Goal: Information Seeking & Learning: Learn about a topic

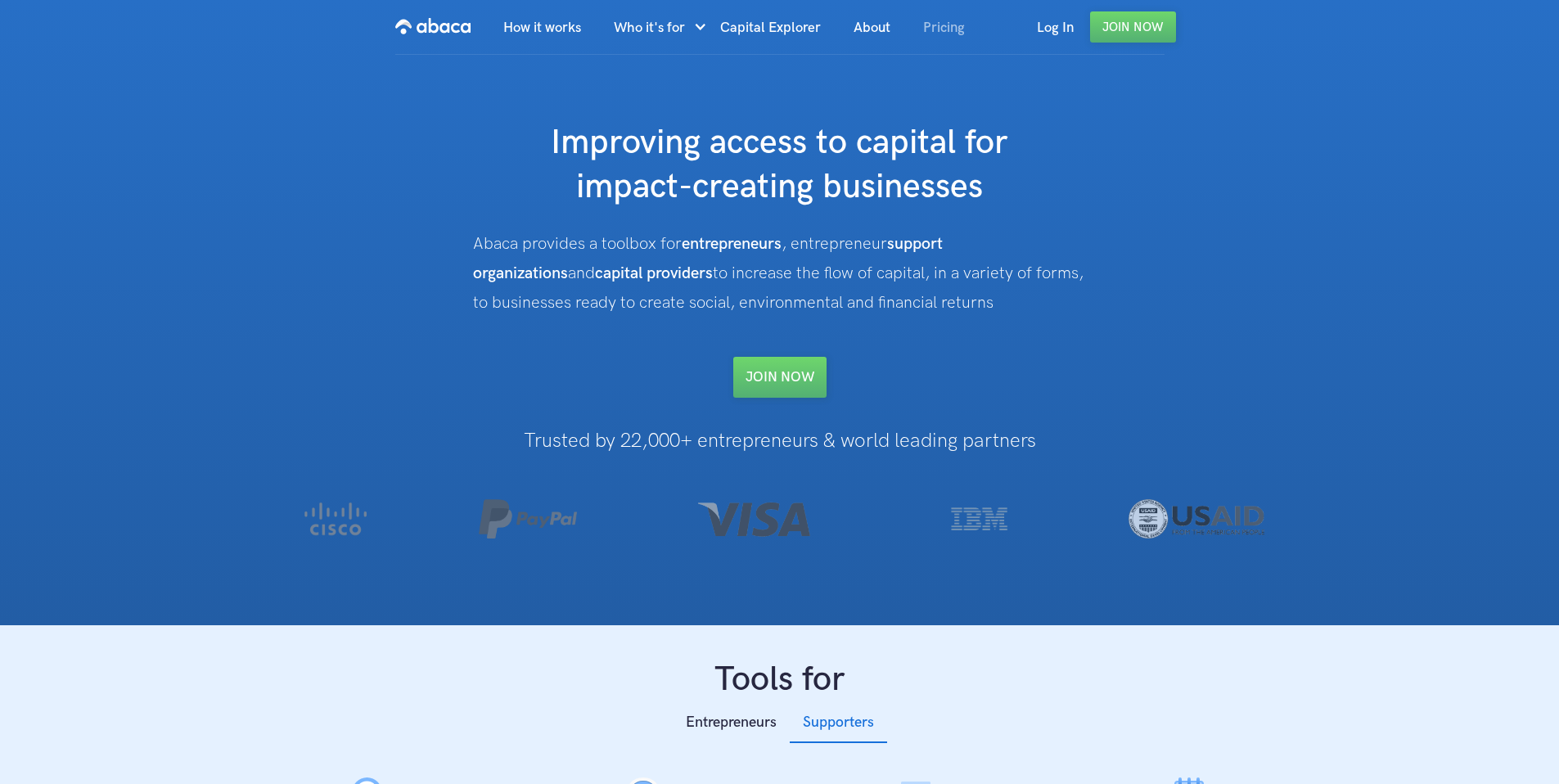
click at [948, 37] on link "Pricing" at bounding box center [944, 28] width 74 height 56
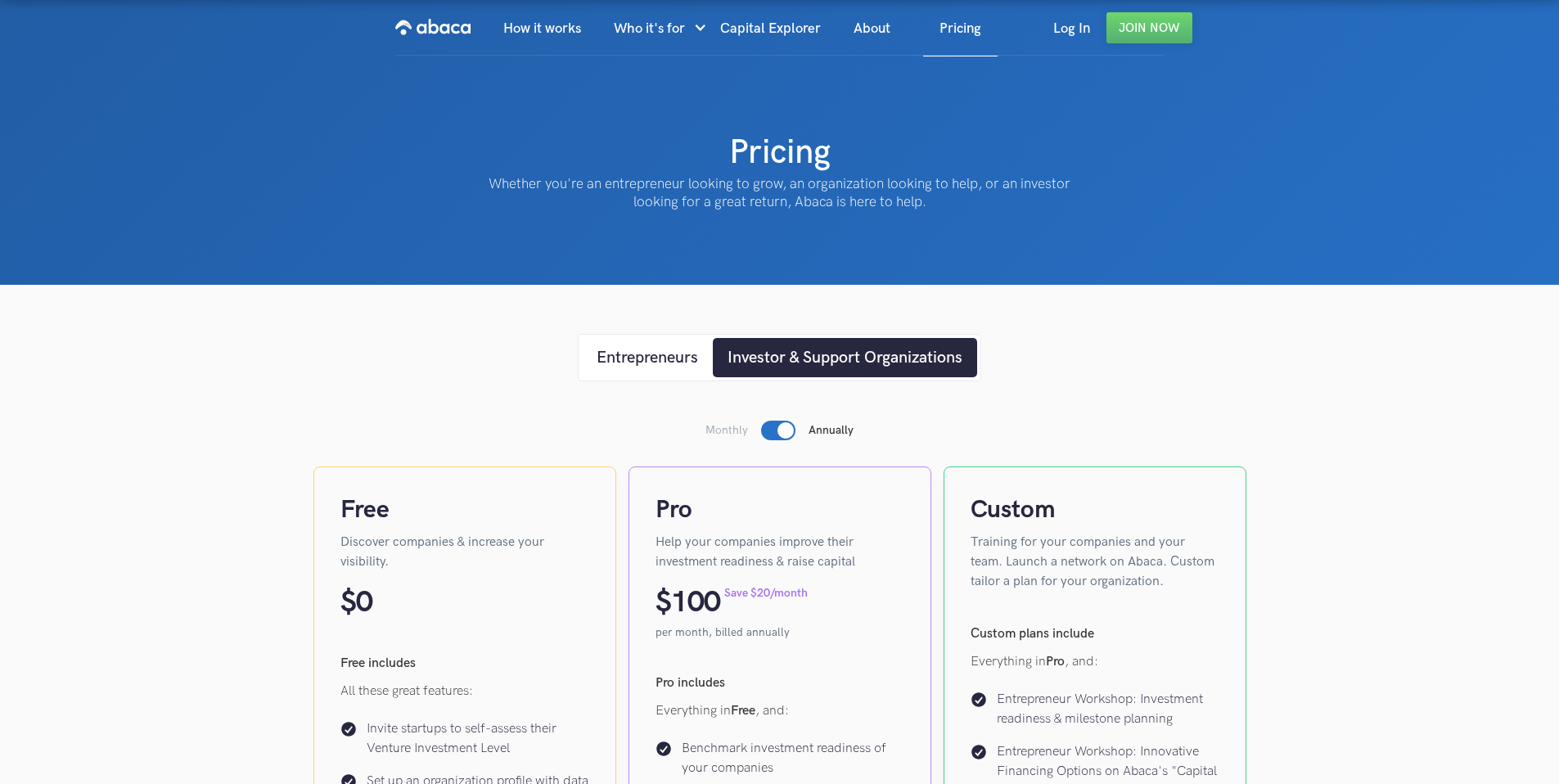
click at [458, 40] on link "home" at bounding box center [433, 28] width 75 height 54
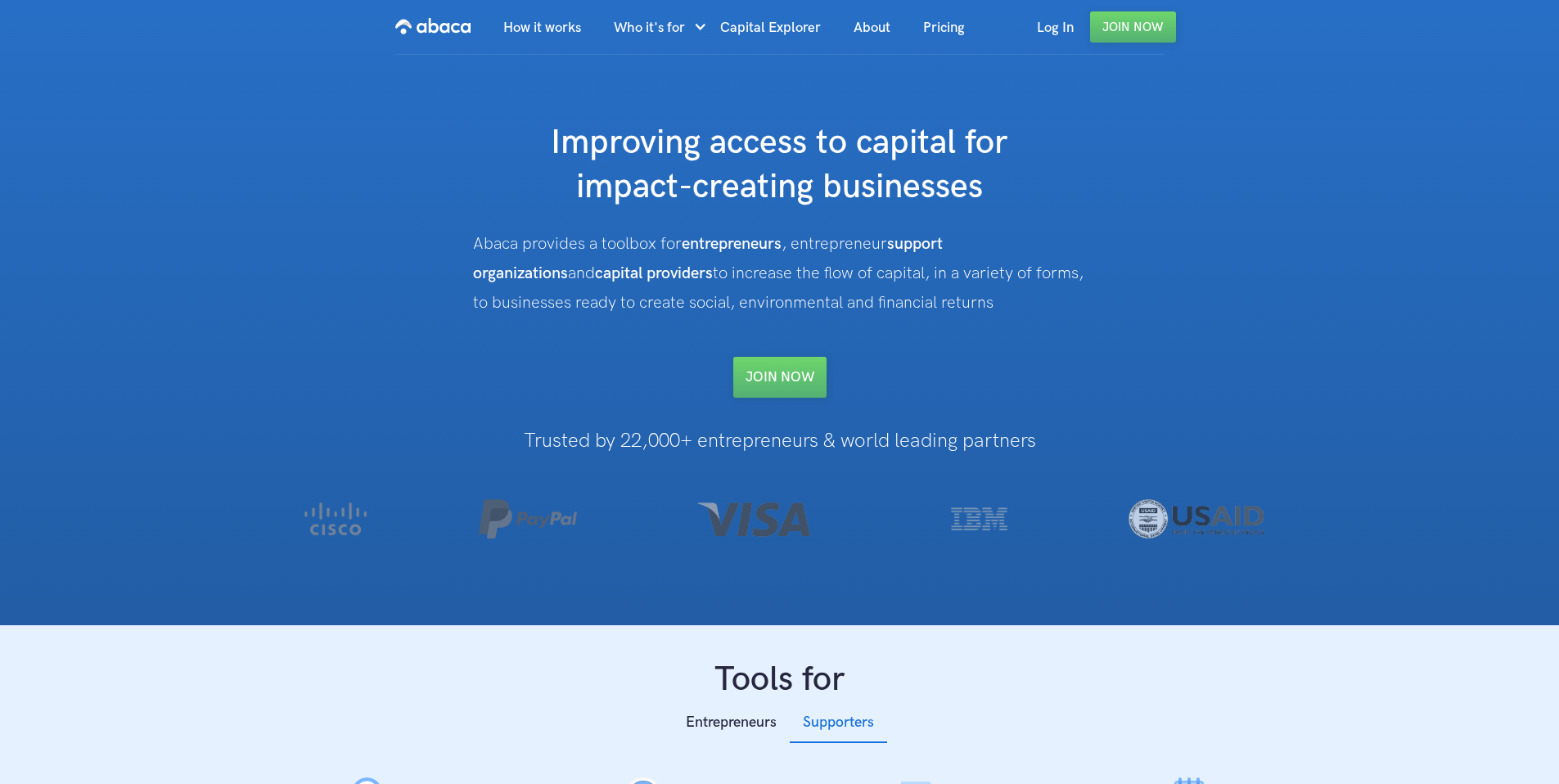
drag, startPoint x: 529, startPoint y: 522, endPoint x: 547, endPoint y: 516, distance: 19.0
click at [529, 521] on img at bounding box center [528, 519] width 98 height 40
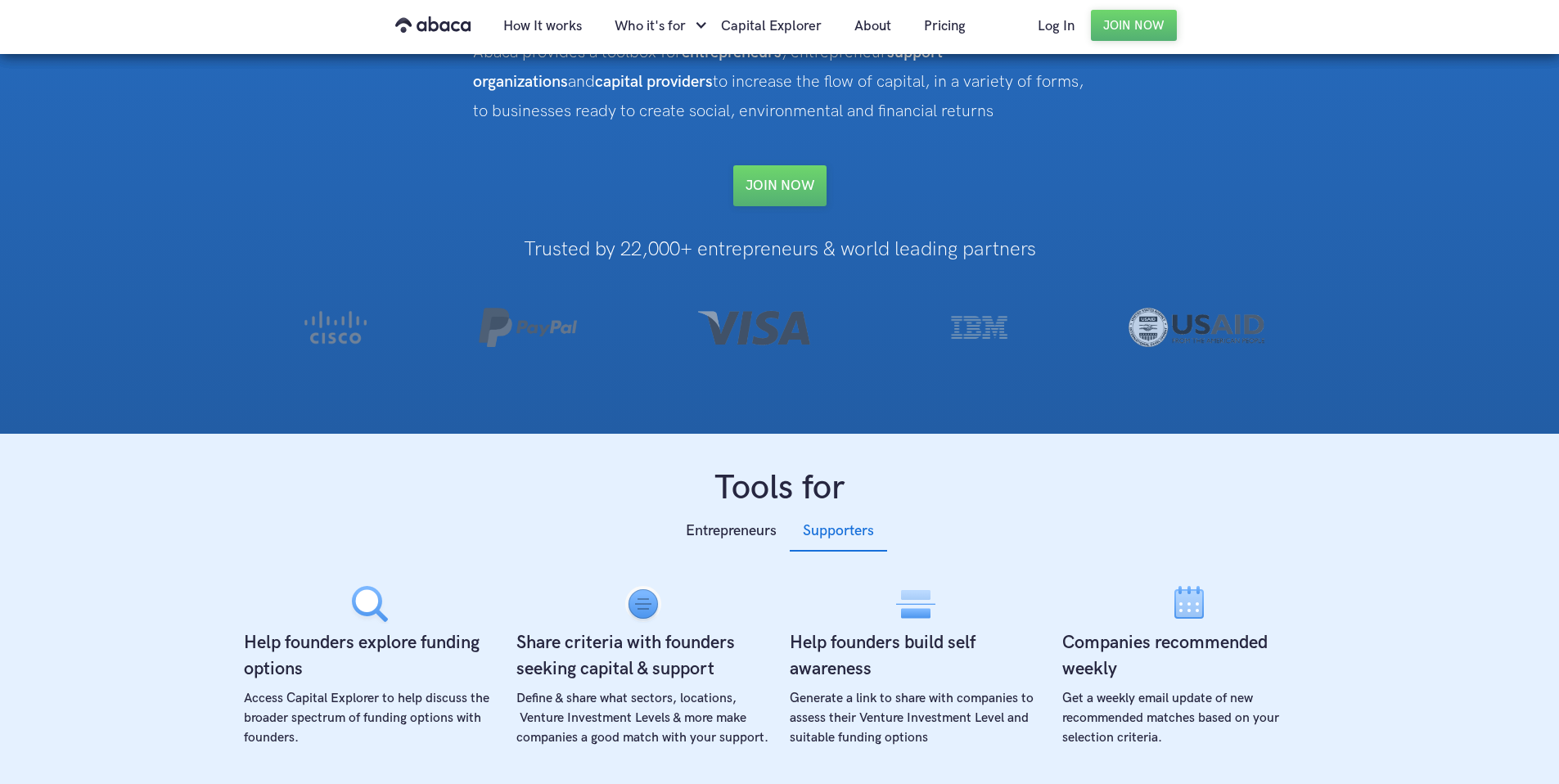
scroll to position [215, 0]
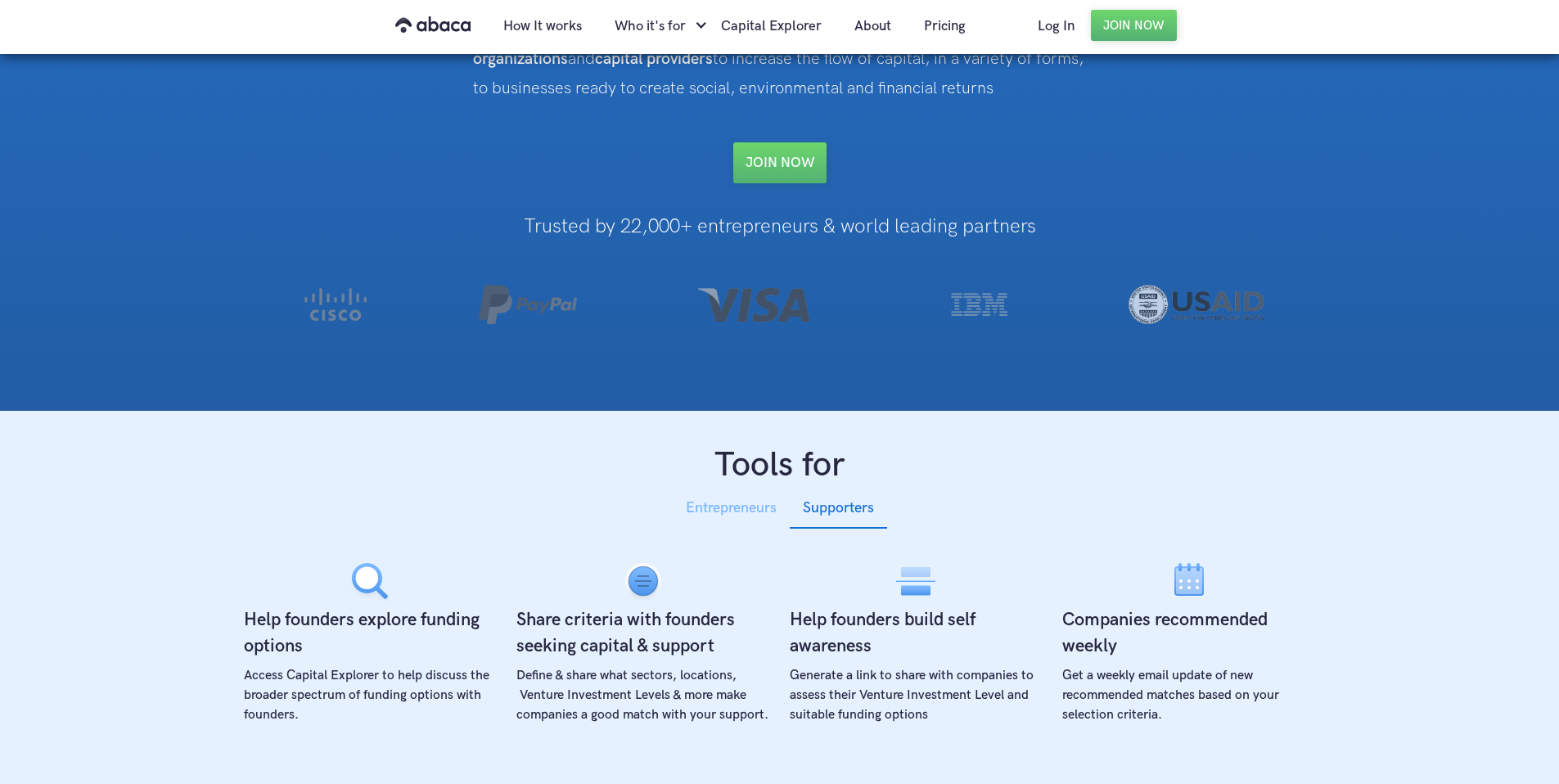
click at [751, 508] on div "Entrepreneurs" at bounding box center [731, 508] width 90 height 24
